Goal: Transaction & Acquisition: Purchase product/service

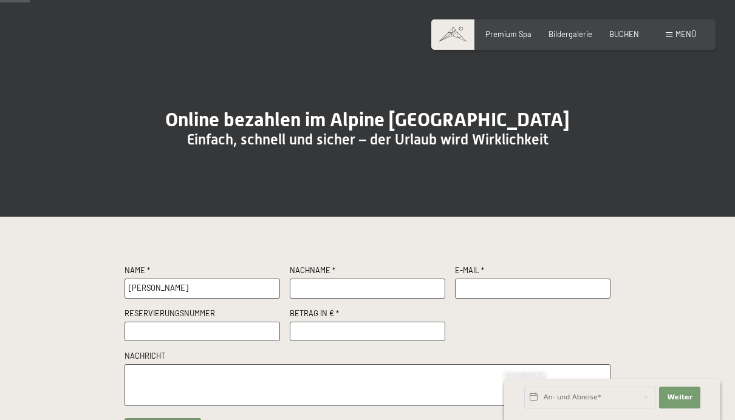
type input "[PERSON_NAME]"
type input "D"
type input "R"
type input "D"
type input "[PERSON_NAME]"
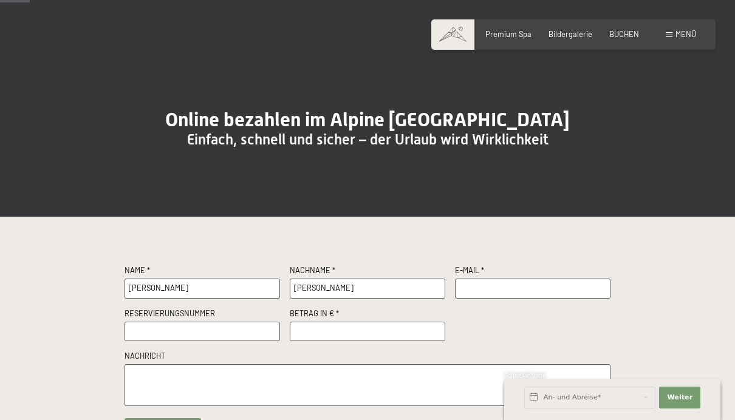
type input "[PERSON_NAME]"
type input "[PERSON_NAME][EMAIL_ADDRESS][PERSON_NAME][DOMAIN_NAME]"
click at [140, 342] on input "text" at bounding box center [203, 332] width 156 height 20
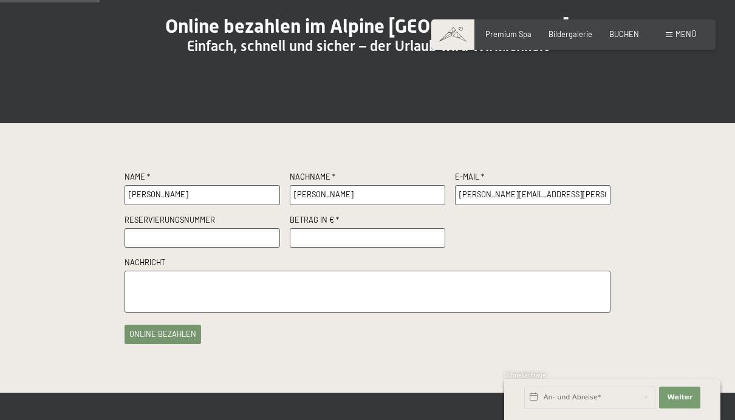
scroll to position [132, 0]
paste input "R65566"
type input "R65566"
click at [313, 248] on input "number" at bounding box center [368, 238] width 156 height 20
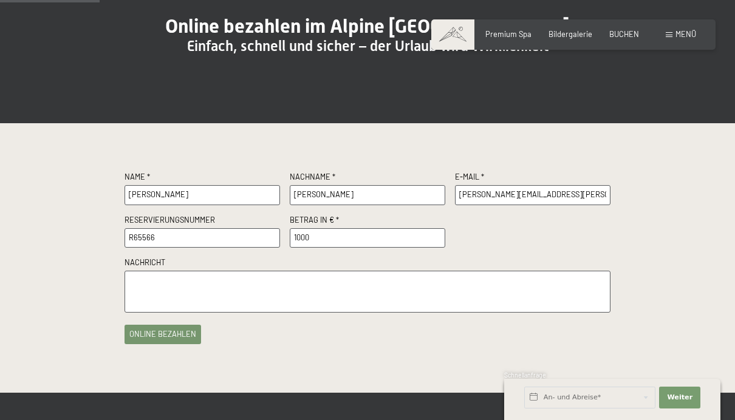
type input "1000"
click at [264, 303] on textarea at bounding box center [368, 292] width 486 height 42
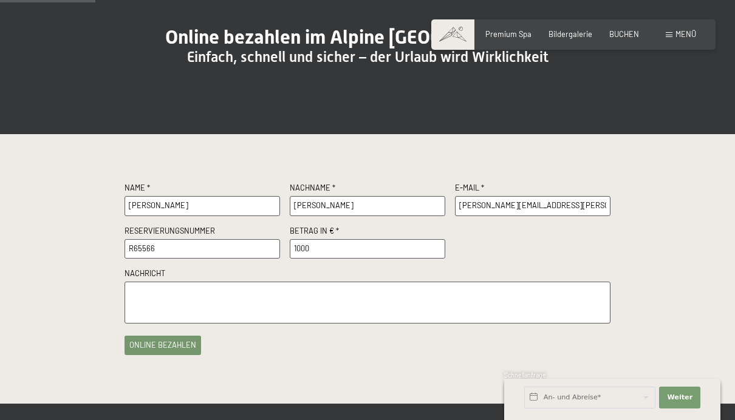
scroll to position [119, 0]
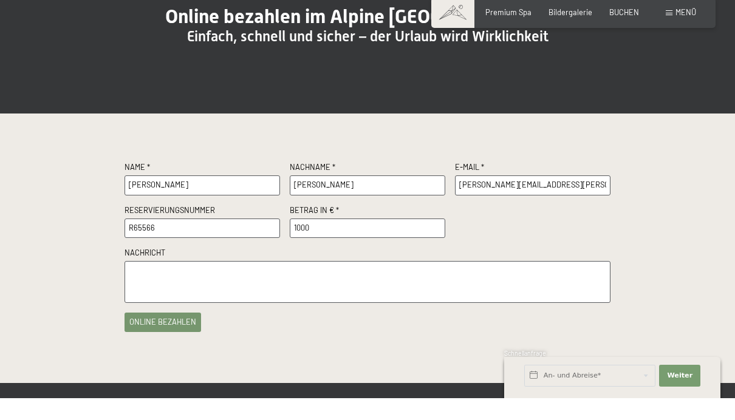
click at [176, 342] on button "online bezahlen" at bounding box center [163, 344] width 77 height 19
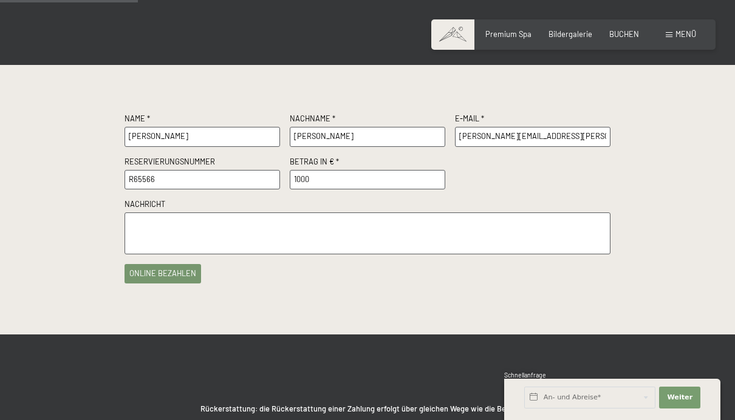
scroll to position [190, 0]
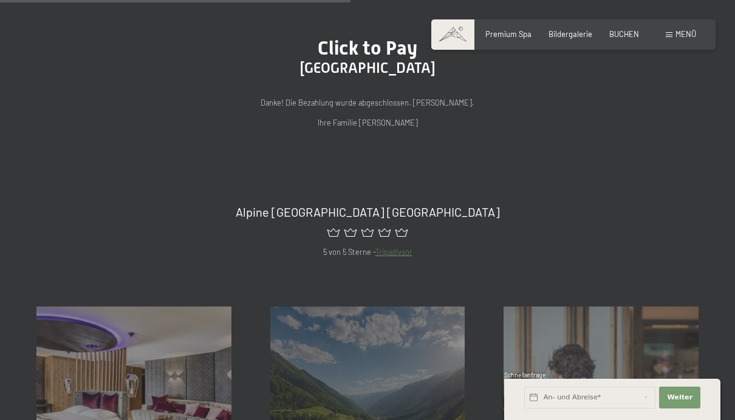
scroll to position [312, 0]
